Goal: Task Accomplishment & Management: Use online tool/utility

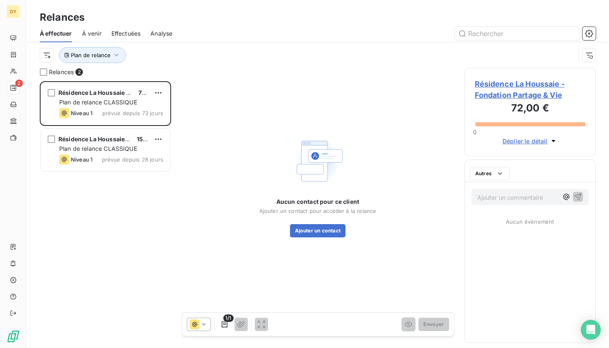
scroll to position [267, 132]
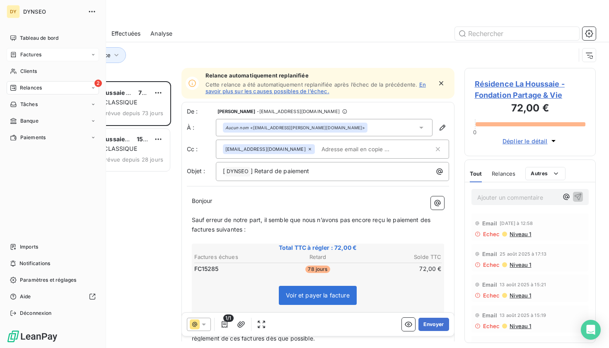
click at [37, 57] on span "Factures" at bounding box center [30, 54] width 21 height 7
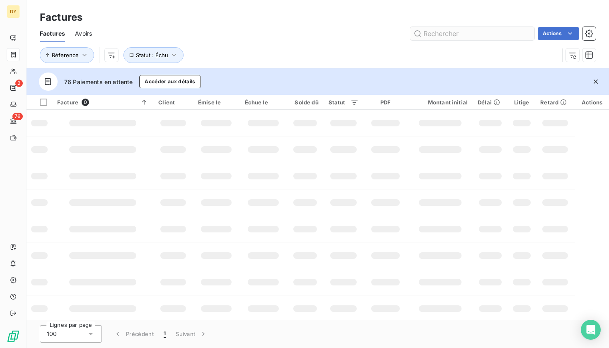
click at [465, 34] on input "text" at bounding box center [472, 33] width 124 height 13
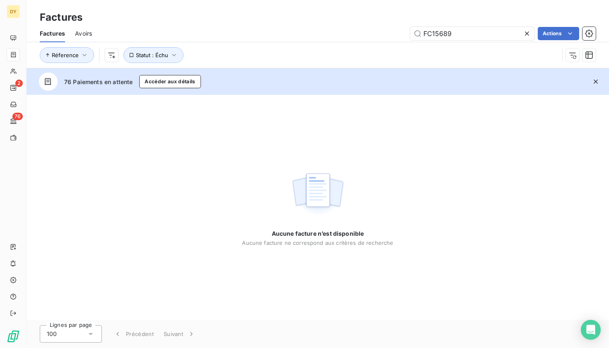
click at [487, 114] on div "Aucune facture n’est disponible Aucune facture ne correspond aux critères de re…" at bounding box center [318, 207] width 583 height 225
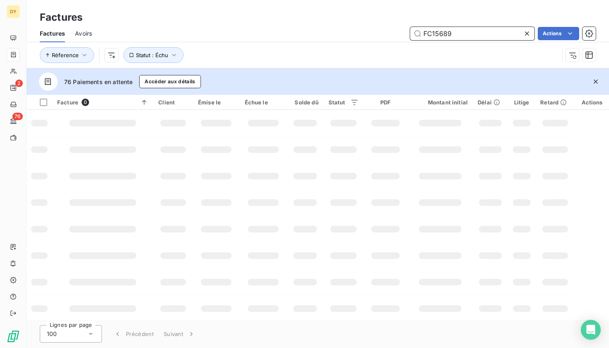
drag, startPoint x: 456, startPoint y: 32, endPoint x: 395, endPoint y: 32, distance: 60.9
click at [395, 32] on div "FC15689 Actions" at bounding box center [349, 33] width 494 height 13
paste input "90"
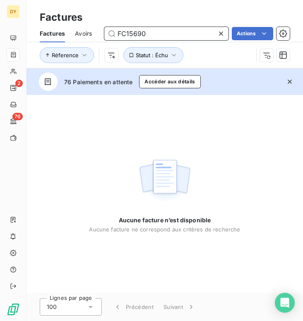
drag, startPoint x: 153, startPoint y: 36, endPoint x: 92, endPoint y: 34, distance: 61.0
click at [92, 34] on div "Factures Avoirs FC15690 Actions" at bounding box center [165, 33] width 277 height 17
paste input "88"
drag, startPoint x: 150, startPoint y: 35, endPoint x: 111, endPoint y: 32, distance: 38.7
click at [111, 32] on input "FC15688" at bounding box center [166, 33] width 124 height 13
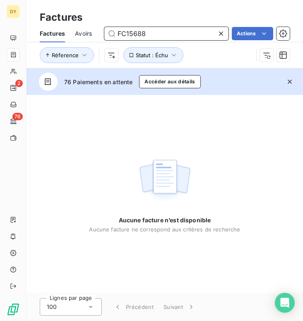
paste input "7"
drag, startPoint x: 150, startPoint y: 30, endPoint x: 155, endPoint y: 32, distance: 5.6
click at [155, 32] on input "FC15687" at bounding box center [166, 33] width 124 height 13
drag, startPoint x: 154, startPoint y: 35, endPoint x: 112, endPoint y: 30, distance: 42.2
click at [112, 30] on input "FC15687" at bounding box center [166, 33] width 124 height 13
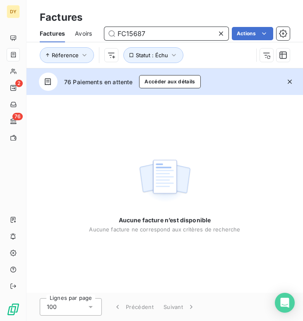
paste input "6"
drag, startPoint x: 153, startPoint y: 32, endPoint x: 90, endPoint y: 32, distance: 62.2
click at [90, 32] on div "Factures Avoirs FC15686 Actions" at bounding box center [165, 33] width 277 height 17
paste input "5"
drag, startPoint x: 157, startPoint y: 31, endPoint x: 114, endPoint y: 33, distance: 43.2
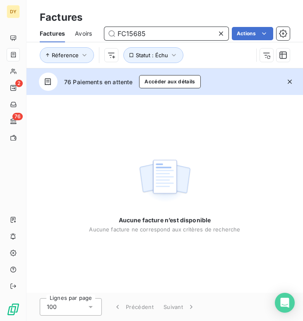
click at [114, 33] on input "FC15685" at bounding box center [166, 33] width 124 height 13
paste input "74"
drag, startPoint x: 149, startPoint y: 30, endPoint x: 110, endPoint y: 30, distance: 39.0
click at [110, 30] on input "FC15674" at bounding box center [166, 33] width 124 height 13
paste input "3"
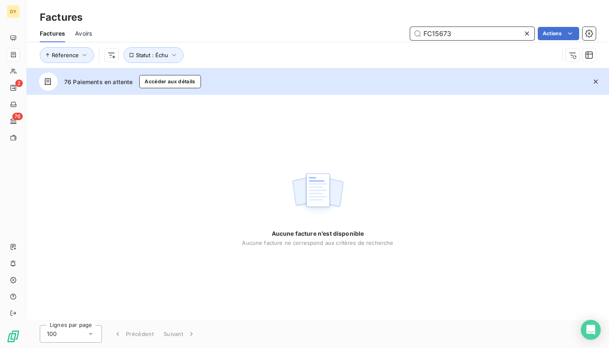
drag, startPoint x: 463, startPoint y: 30, endPoint x: 386, endPoint y: 30, distance: 77.5
click at [386, 30] on div "FC15673 Actions" at bounding box center [349, 33] width 494 height 13
paste input "0"
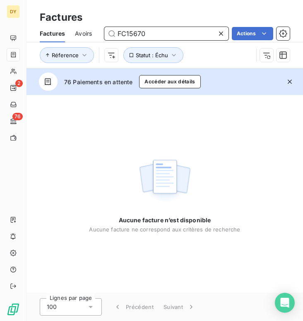
drag, startPoint x: 145, startPoint y: 34, endPoint x: 107, endPoint y: 33, distance: 37.7
click at [107, 33] on input "FC15670" at bounding box center [166, 33] width 124 height 13
paste input "68"
drag, startPoint x: 149, startPoint y: 35, endPoint x: 111, endPoint y: 33, distance: 38.2
click at [111, 33] on input "FC15668" at bounding box center [166, 33] width 124 height 13
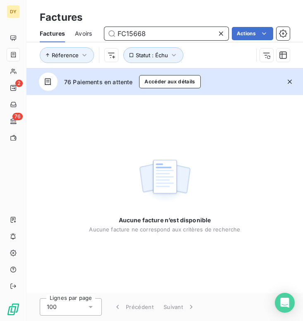
paste input "7"
drag, startPoint x: 147, startPoint y: 36, endPoint x: 112, endPoint y: 35, distance: 35.2
click at [112, 35] on input "FC15667" at bounding box center [166, 33] width 124 height 13
paste input "6"
drag, startPoint x: 150, startPoint y: 34, endPoint x: 107, endPoint y: 34, distance: 43.1
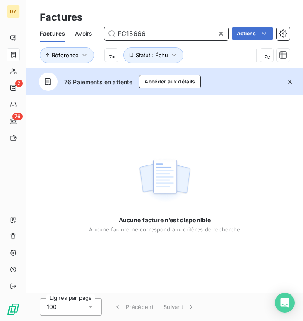
click at [107, 34] on input "FC15666" at bounding box center [166, 33] width 124 height 13
paste input "1"
drag, startPoint x: 146, startPoint y: 34, endPoint x: 85, endPoint y: 33, distance: 60.9
click at [85, 33] on div "Factures Avoirs FC15661 Actions" at bounding box center [165, 33] width 277 height 17
paste input "0"
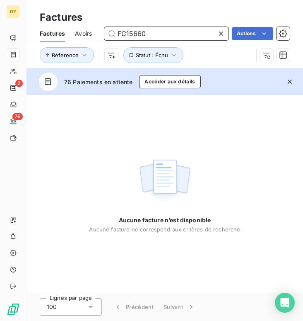
drag, startPoint x: 147, startPoint y: 34, endPoint x: 112, endPoint y: 33, distance: 34.4
click at [112, 33] on input "FC15660" at bounding box center [166, 33] width 124 height 13
paste input "58"
drag, startPoint x: 153, startPoint y: 34, endPoint x: 102, endPoint y: 34, distance: 51.8
click at [102, 34] on div "Factures Avoirs FC15658 Actions" at bounding box center [165, 33] width 277 height 17
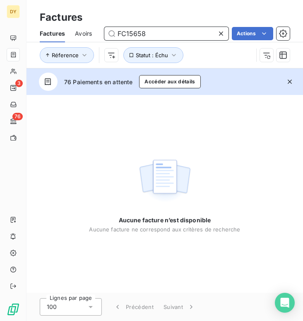
paste input "74"
drag, startPoint x: 165, startPoint y: 33, endPoint x: 114, endPoint y: 33, distance: 51.0
click at [114, 33] on input "FC15674" at bounding box center [166, 33] width 124 height 13
paste input "49"
drag, startPoint x: 158, startPoint y: 34, endPoint x: 90, endPoint y: 34, distance: 68.4
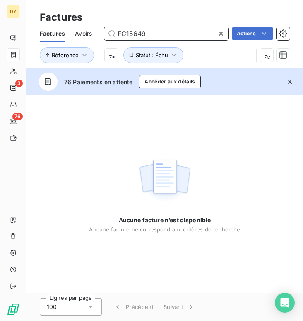
click at [90, 34] on div "Factures Avoirs FC15649 Actions" at bounding box center [165, 33] width 277 height 17
paste input "74"
drag, startPoint x: 150, startPoint y: 34, endPoint x: 100, endPoint y: 33, distance: 50.6
click at [100, 33] on div "Factures Avoirs FC15674 Actions" at bounding box center [165, 33] width 277 height 17
paste input "43"
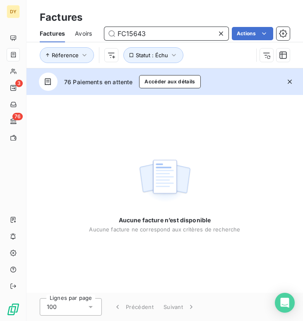
drag, startPoint x: 147, startPoint y: 31, endPoint x: 104, endPoint y: 32, distance: 43.1
click at [104, 32] on input "FC15643" at bounding box center [166, 33] width 124 height 13
paste input "36"
click at [150, 31] on input "FC15636" at bounding box center [166, 33] width 124 height 13
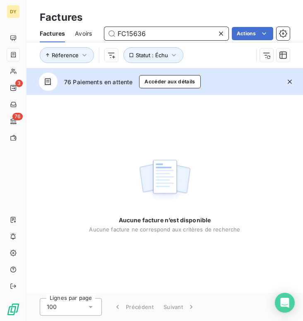
paste input "[EMAIL_ADDRESS][DOMAIN_NAME]"
type input "[EMAIL_ADDRESS][DOMAIN_NAME]"
drag, startPoint x: 193, startPoint y: 33, endPoint x: 118, endPoint y: 33, distance: 75.4
click at [118, 33] on input "[EMAIL_ADDRESS][DOMAIN_NAME]" at bounding box center [166, 33] width 124 height 13
